Goal: Navigation & Orientation: Find specific page/section

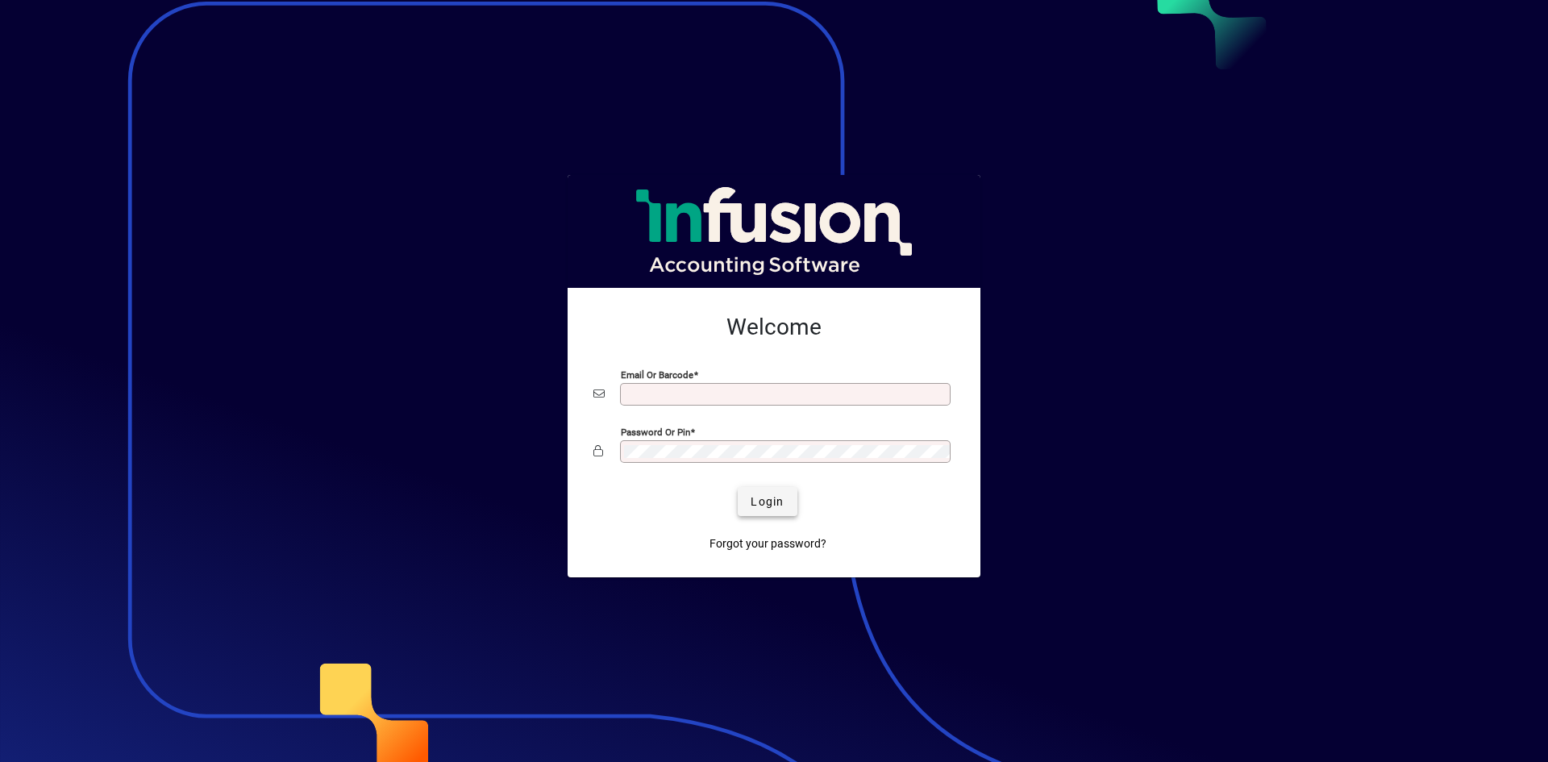
type input "**********"
click at [775, 499] on span "Login" at bounding box center [766, 501] width 33 height 17
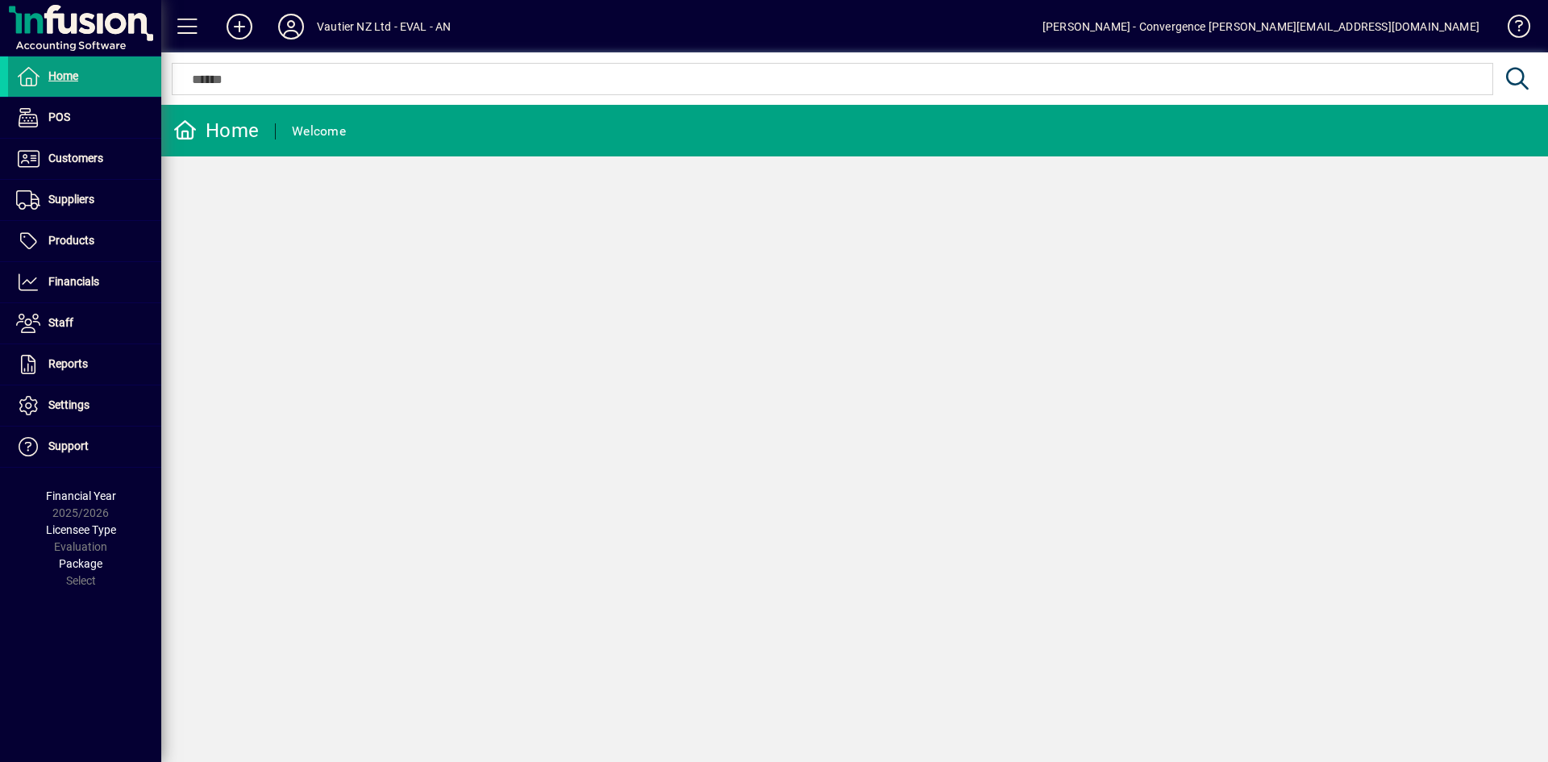
click at [73, 33] on div at bounding box center [81, 28] width 152 height 46
click at [179, 29] on span at bounding box center [187, 26] width 39 height 39
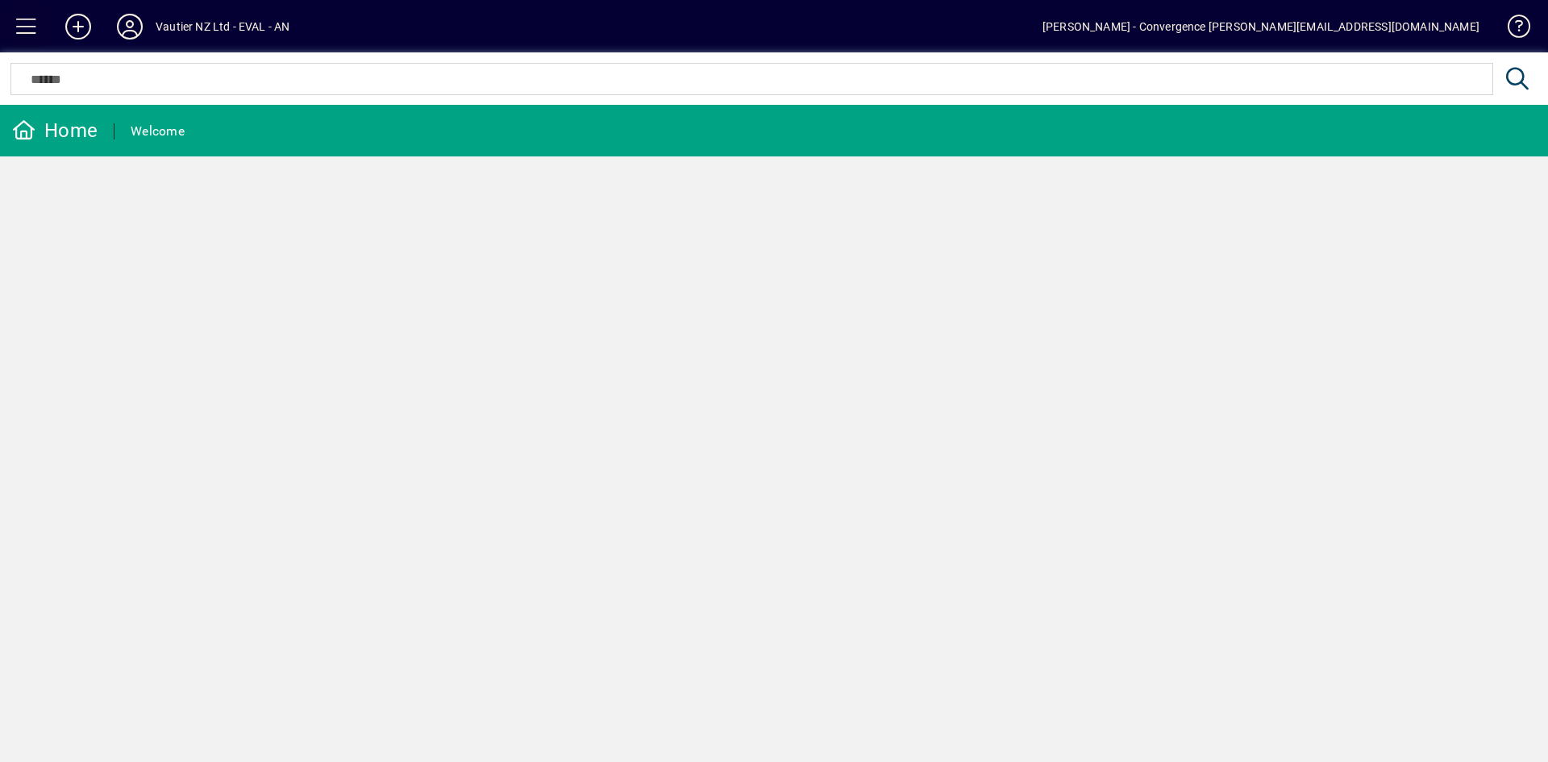
click at [31, 28] on span at bounding box center [26, 26] width 39 height 39
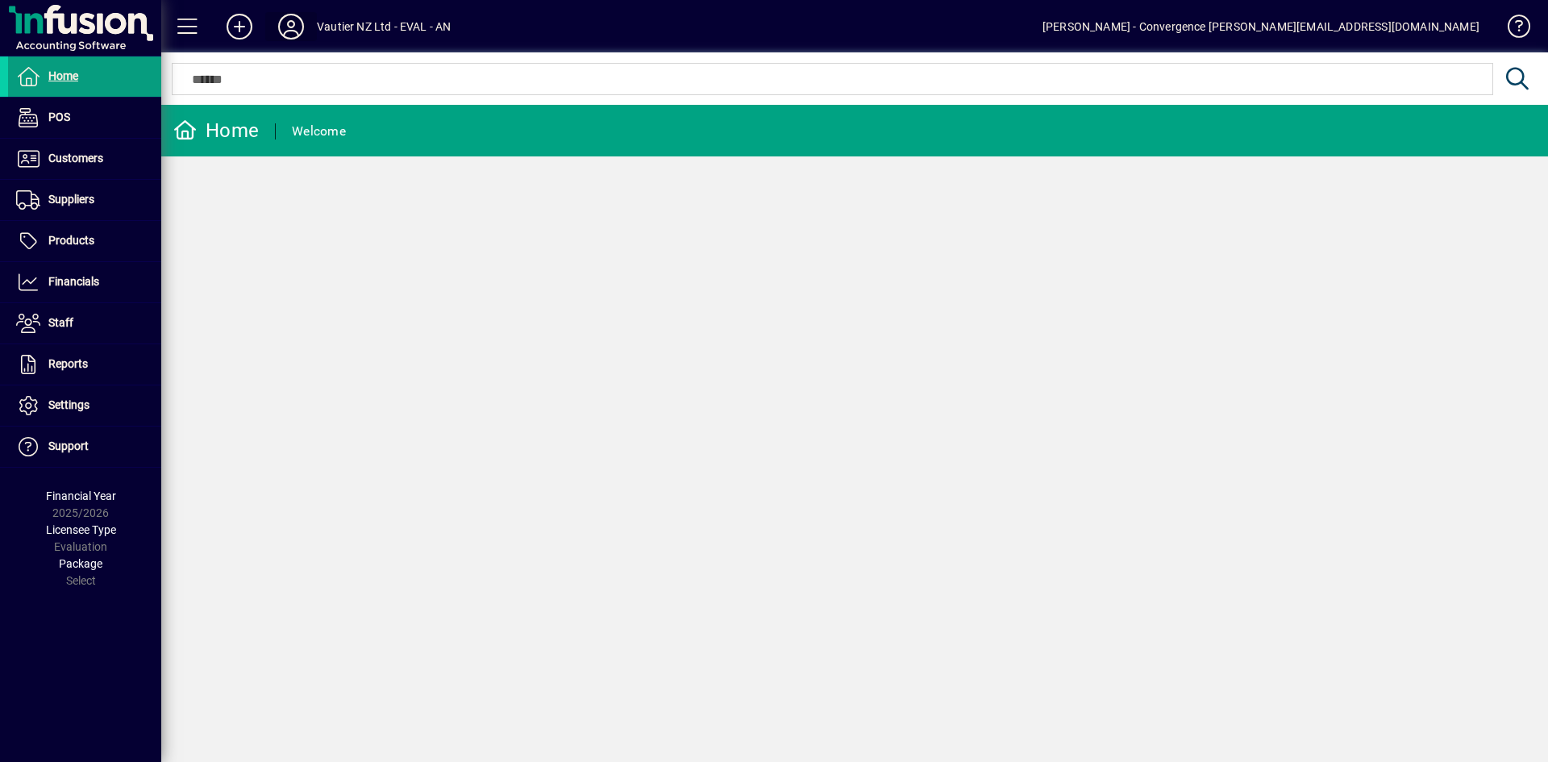
click at [292, 29] on icon at bounding box center [291, 27] width 32 height 26
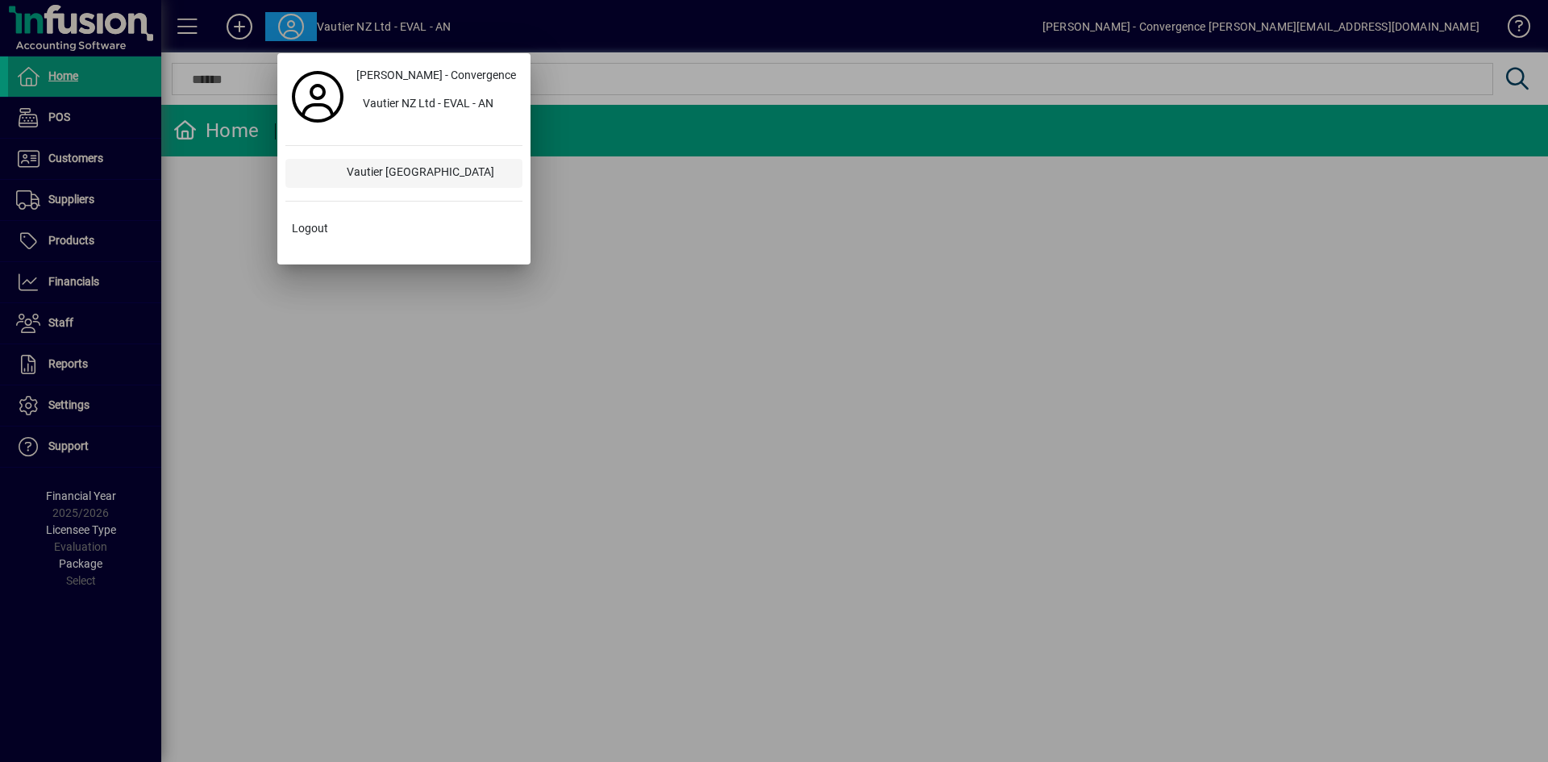
click at [413, 167] on div "Vautier New Zealand" at bounding box center [428, 173] width 189 height 29
